Goal: Navigation & Orientation: Find specific page/section

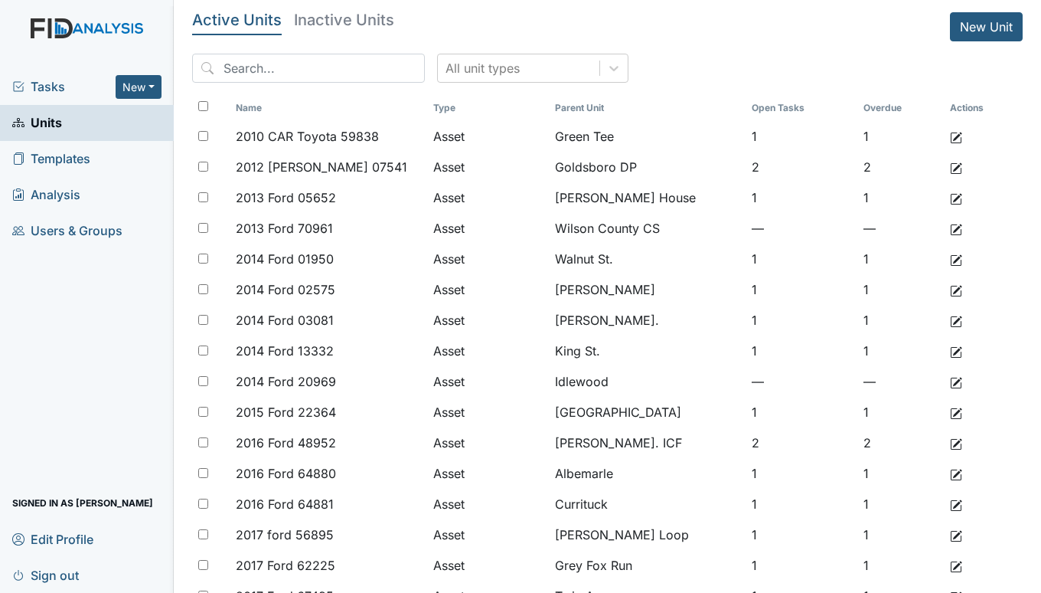
click at [53, 82] on span "Tasks" at bounding box center [63, 86] width 103 height 18
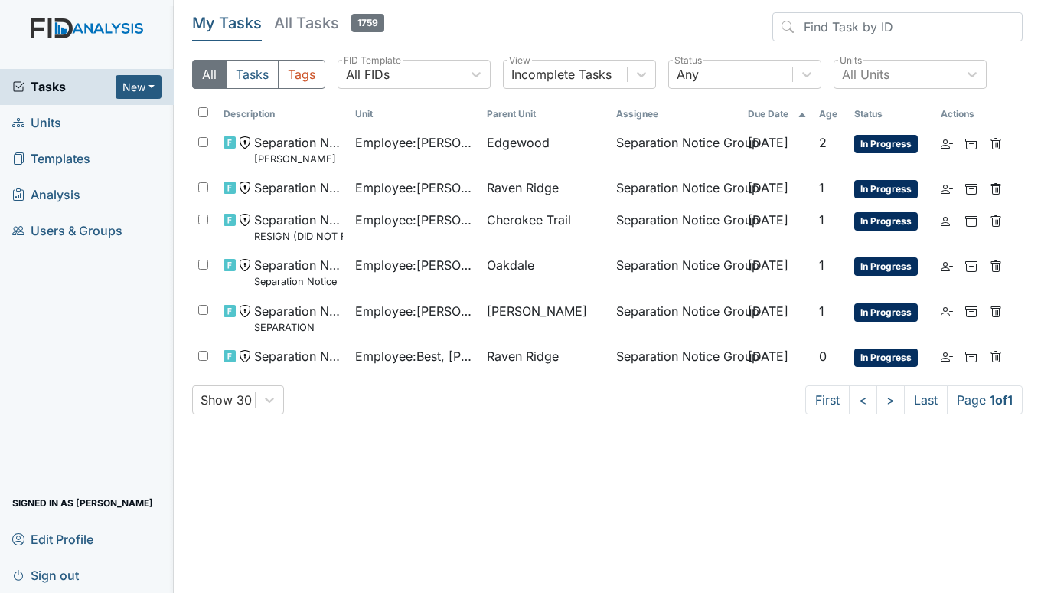
click at [48, 125] on span "Units" at bounding box center [36, 123] width 49 height 24
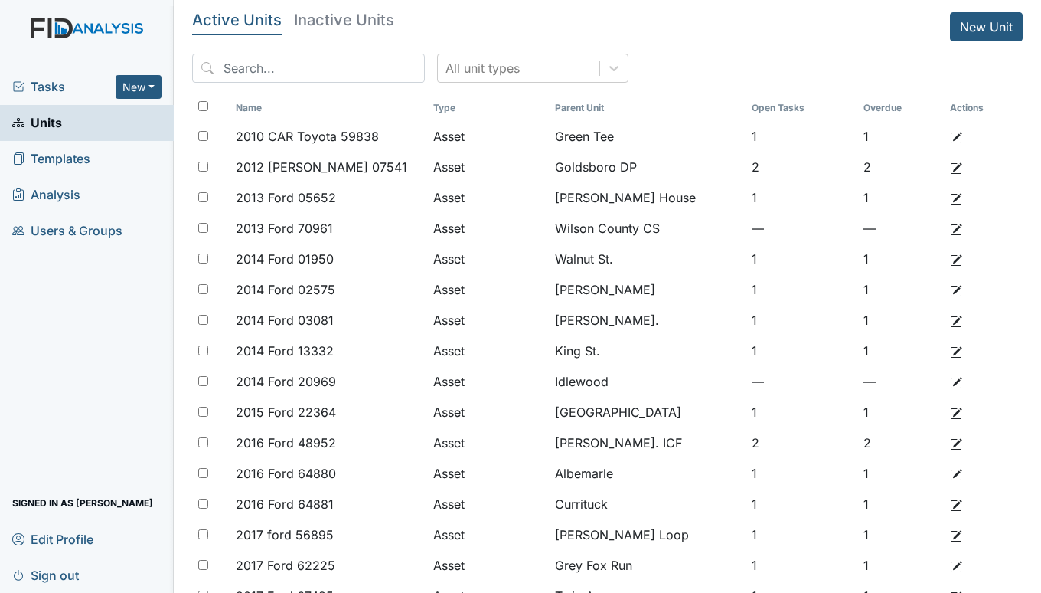
click at [34, 90] on span "Tasks" at bounding box center [63, 86] width 103 height 18
